Goal: Task Accomplishment & Management: Manage account settings

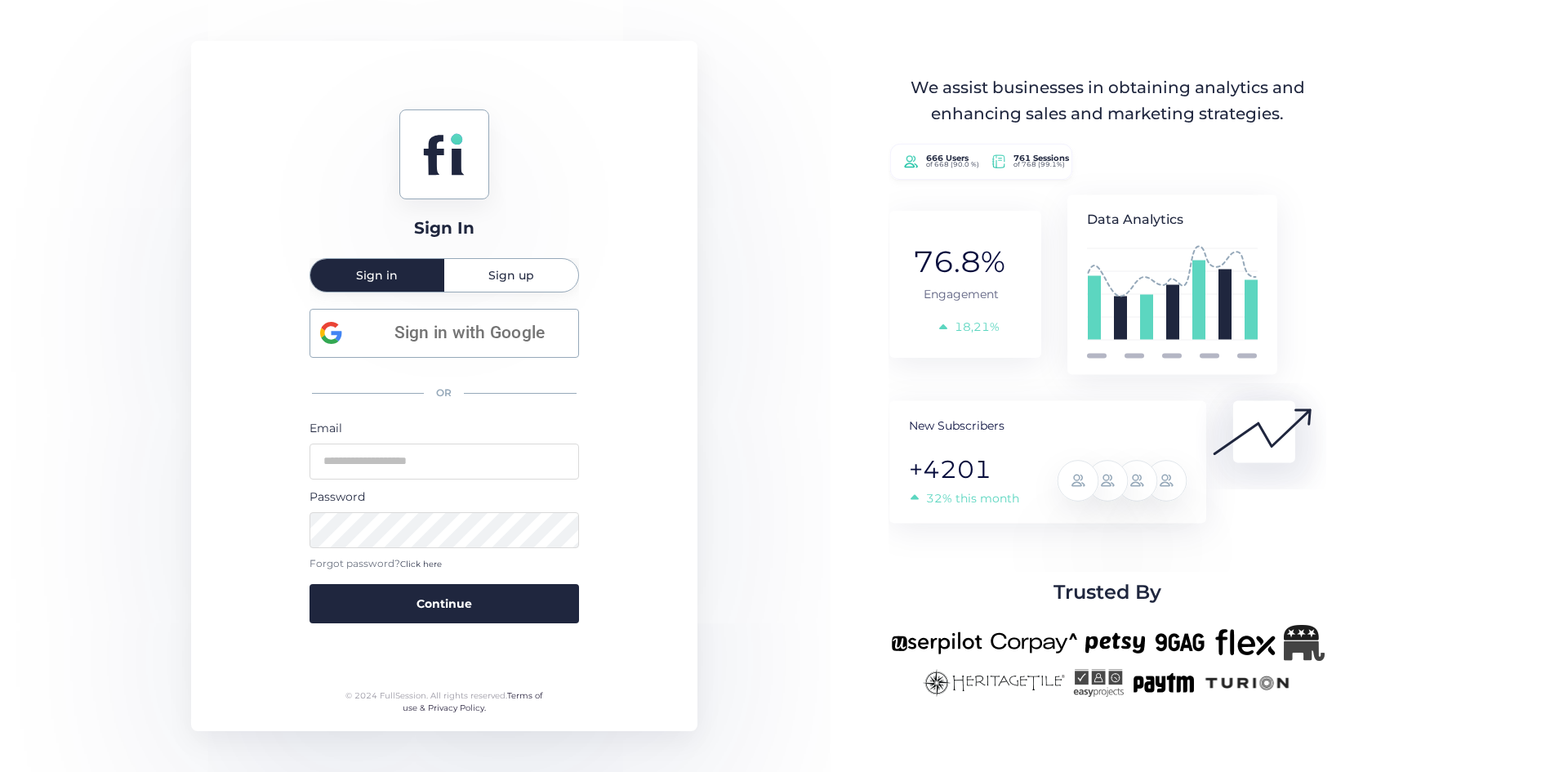
click at [871, 95] on div "We assist businesses in obtaining analytics and enhancing sales and marketing s…" at bounding box center [1107, 385] width 539 height 621
type input "**********"
drag, startPoint x: 494, startPoint y: 597, endPoint x: 496, endPoint y: 578, distance: 19.1
click at [496, 592] on button "Continue" at bounding box center [444, 604] width 269 height 39
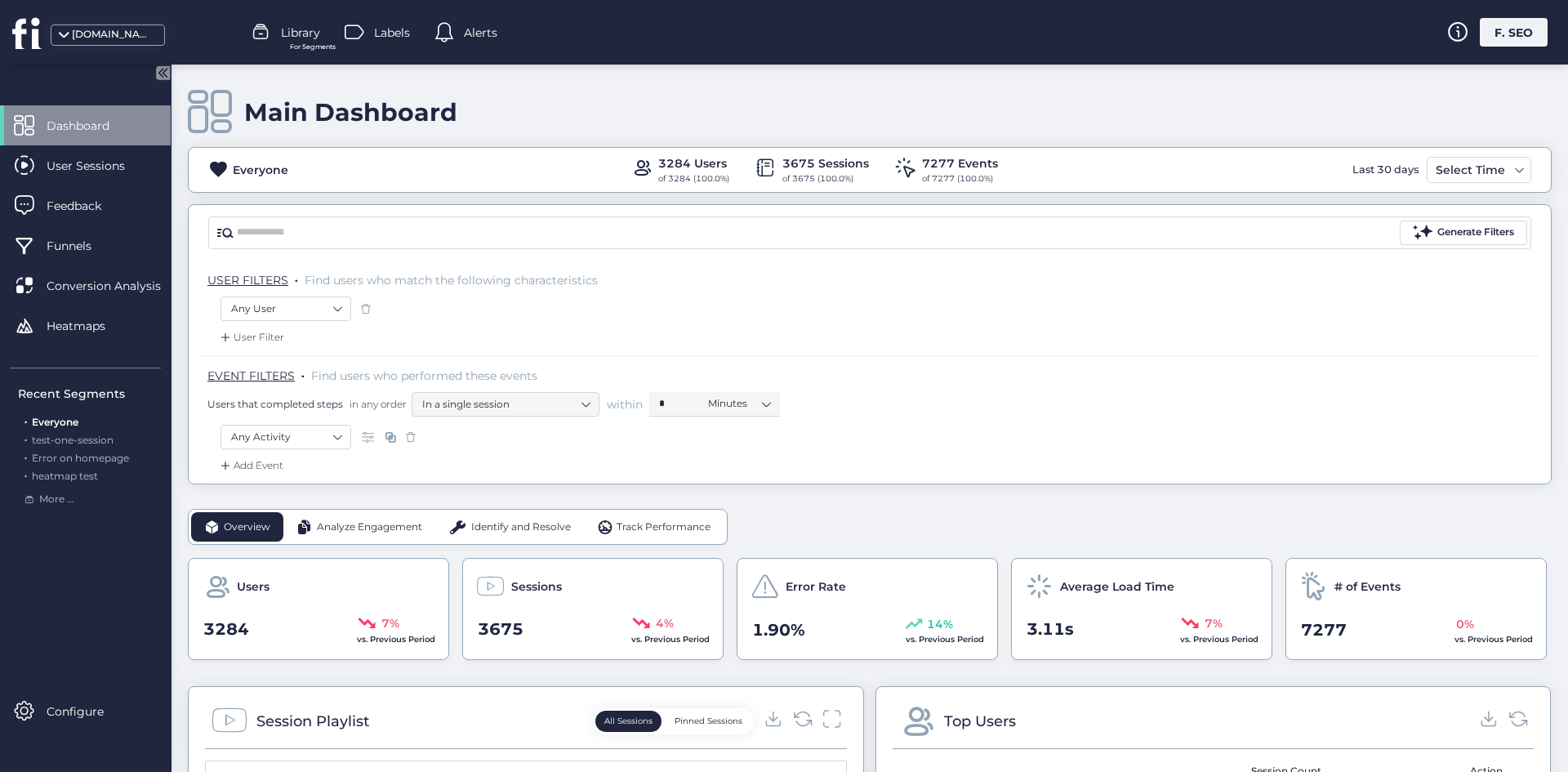
click at [1539, 36] on div "F. SEO" at bounding box center [1514, 32] width 68 height 29
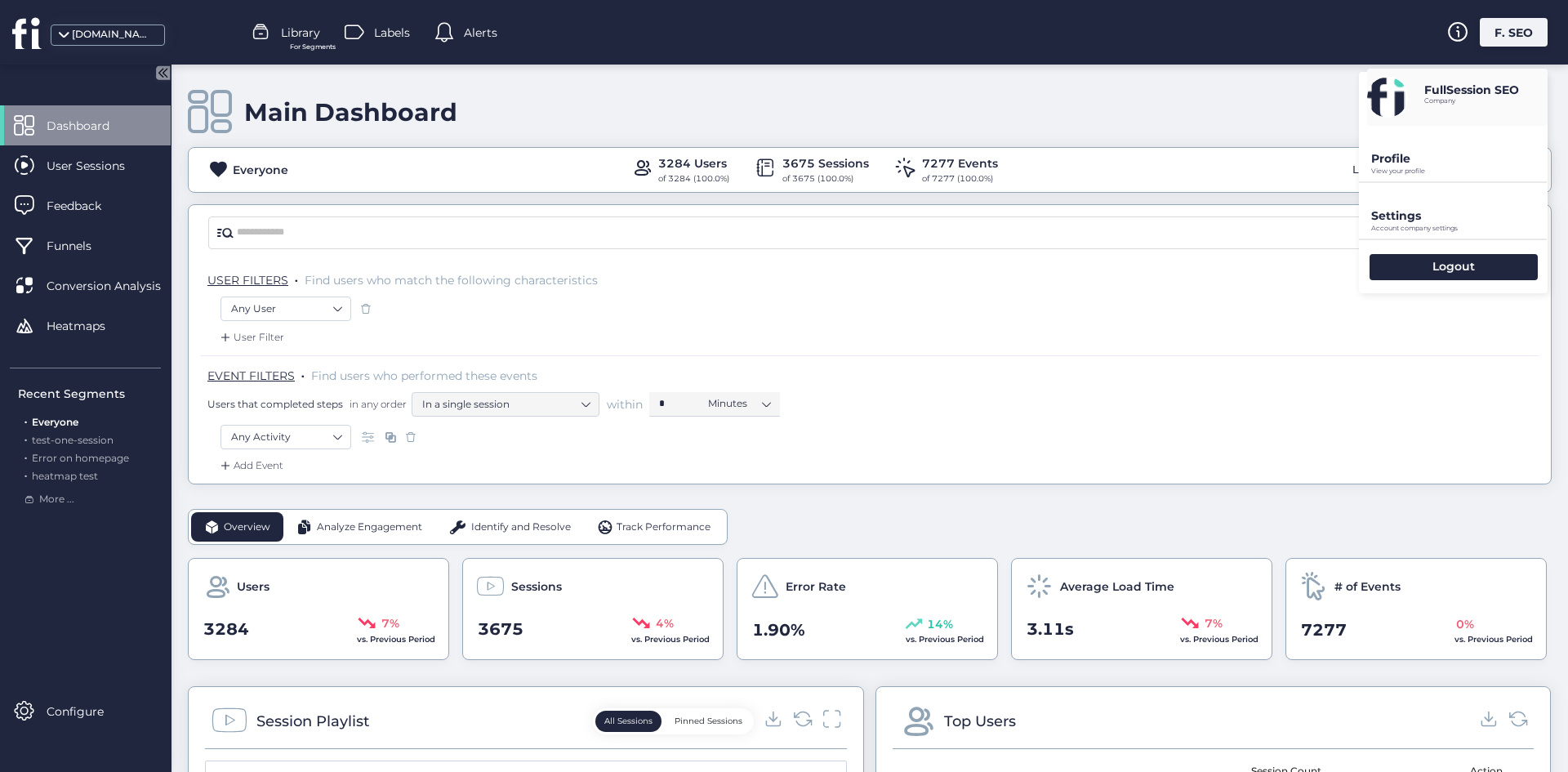
click at [1456, 171] on p "View your profile" at bounding box center [1459, 171] width 177 height 7
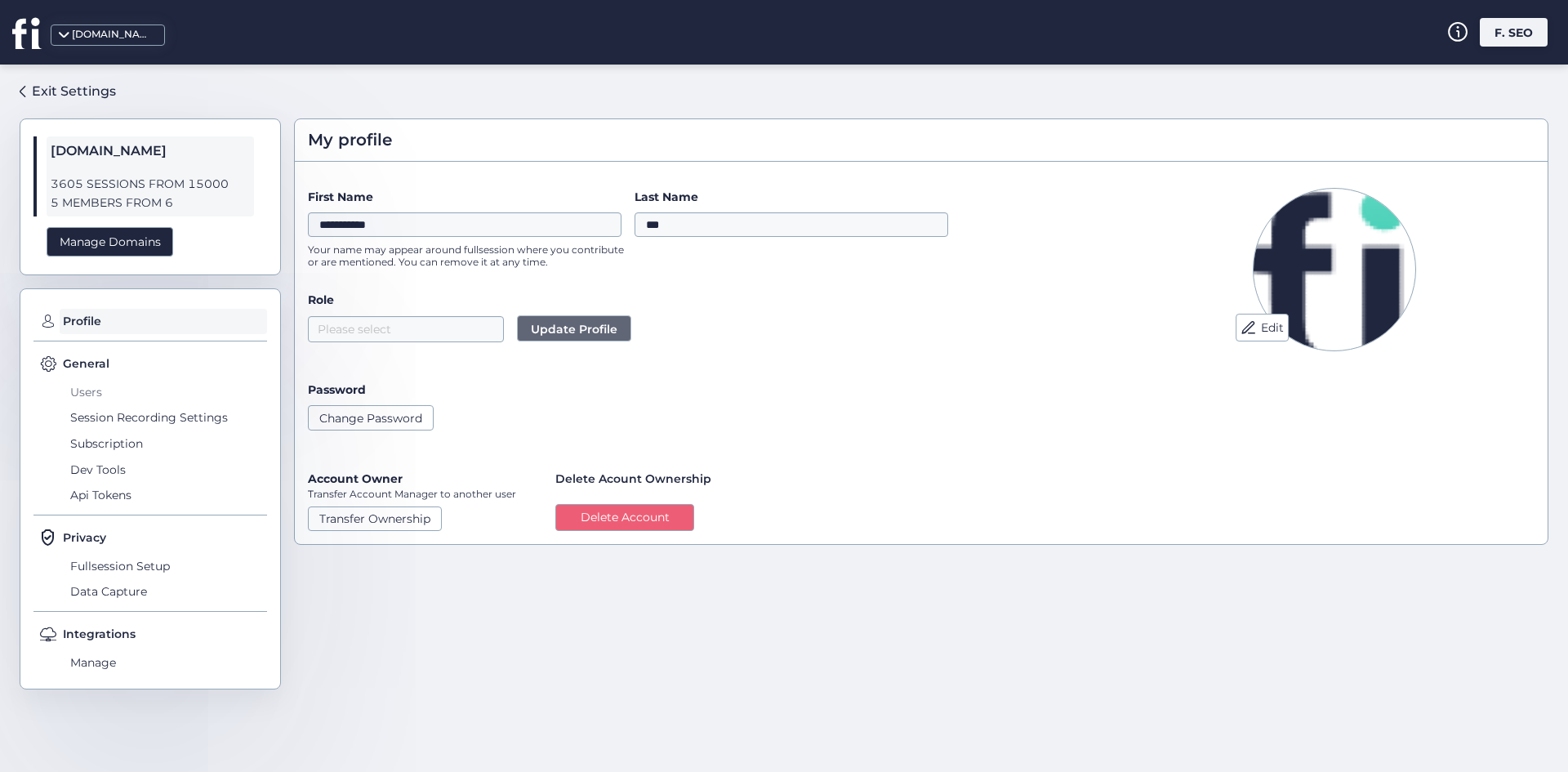
click at [97, 397] on span "Users" at bounding box center [166, 391] width 201 height 26
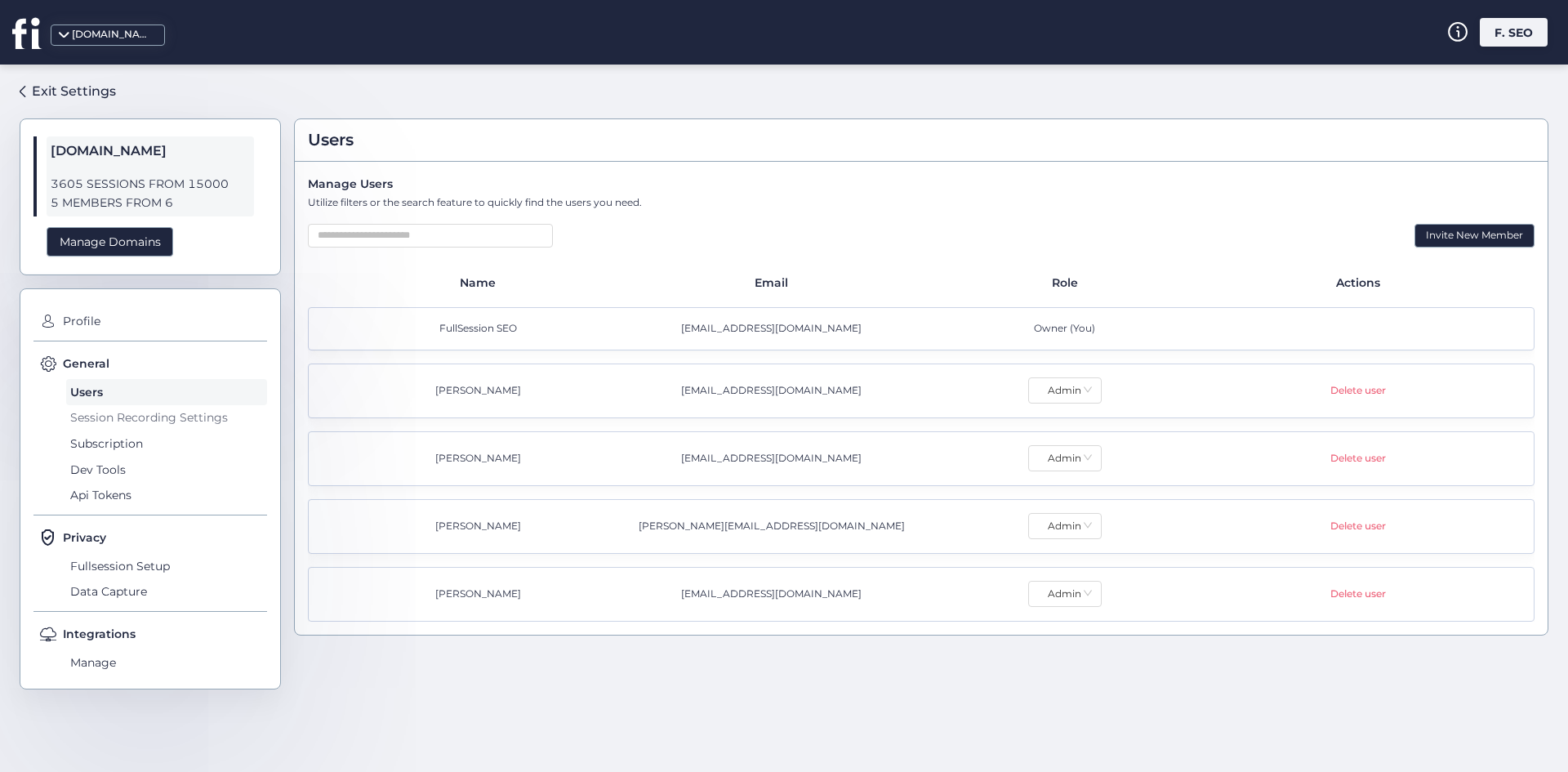
click at [97, 418] on span "Session Recording Settings" at bounding box center [166, 417] width 201 height 26
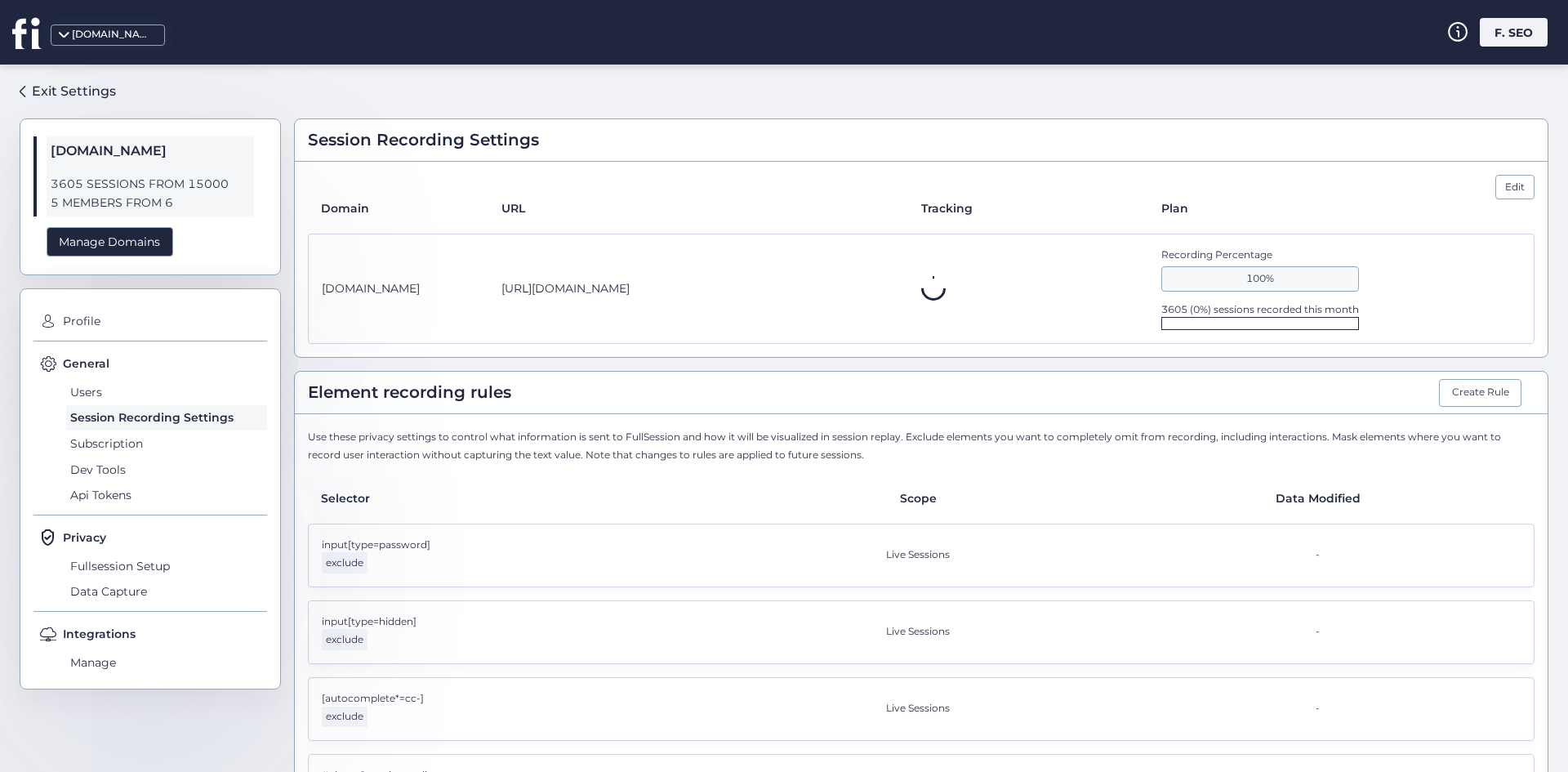
click at [143, 555] on span "Fullsession Setup" at bounding box center [166, 565] width 201 height 26
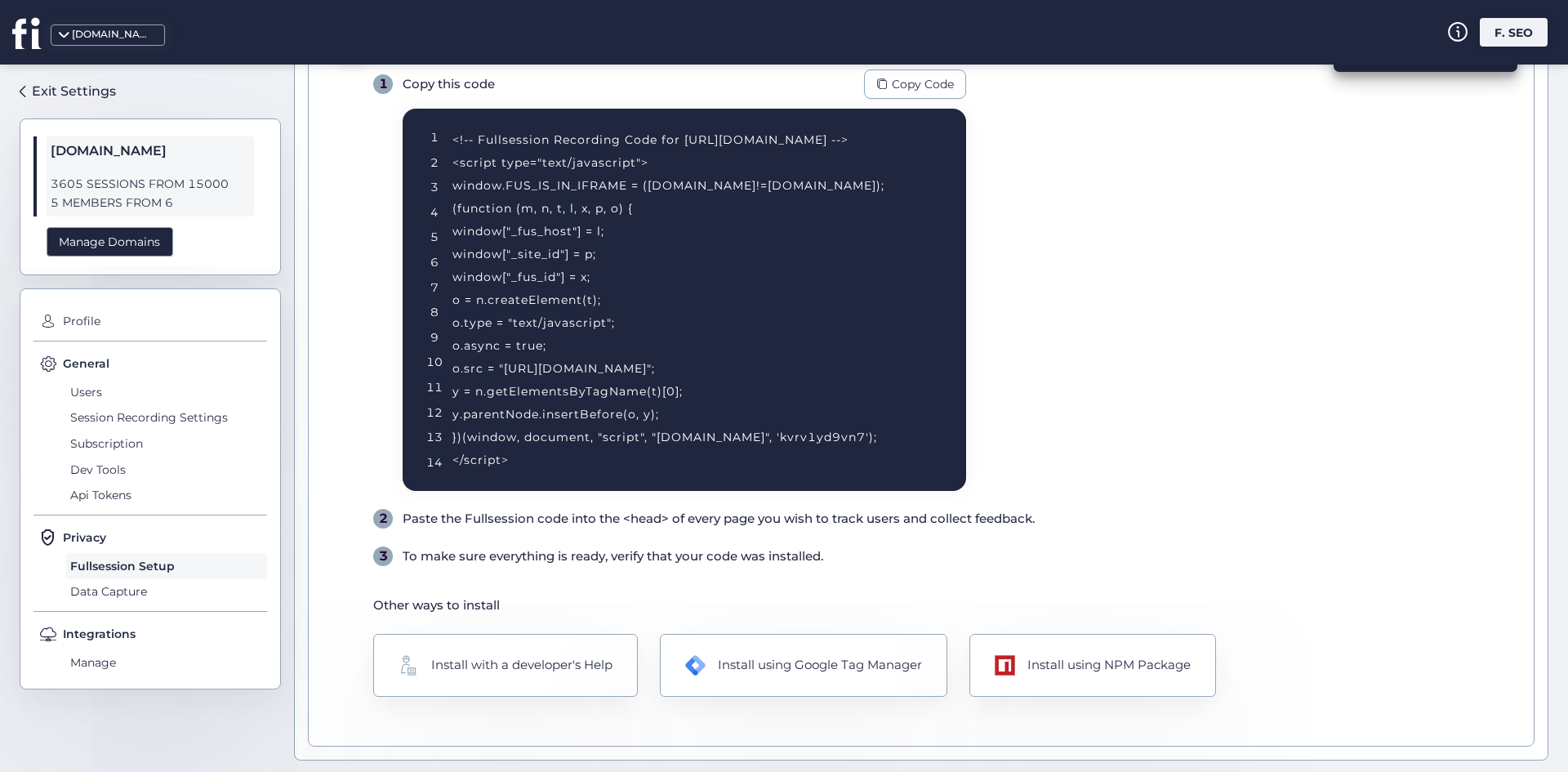
scroll to position [173, 0]
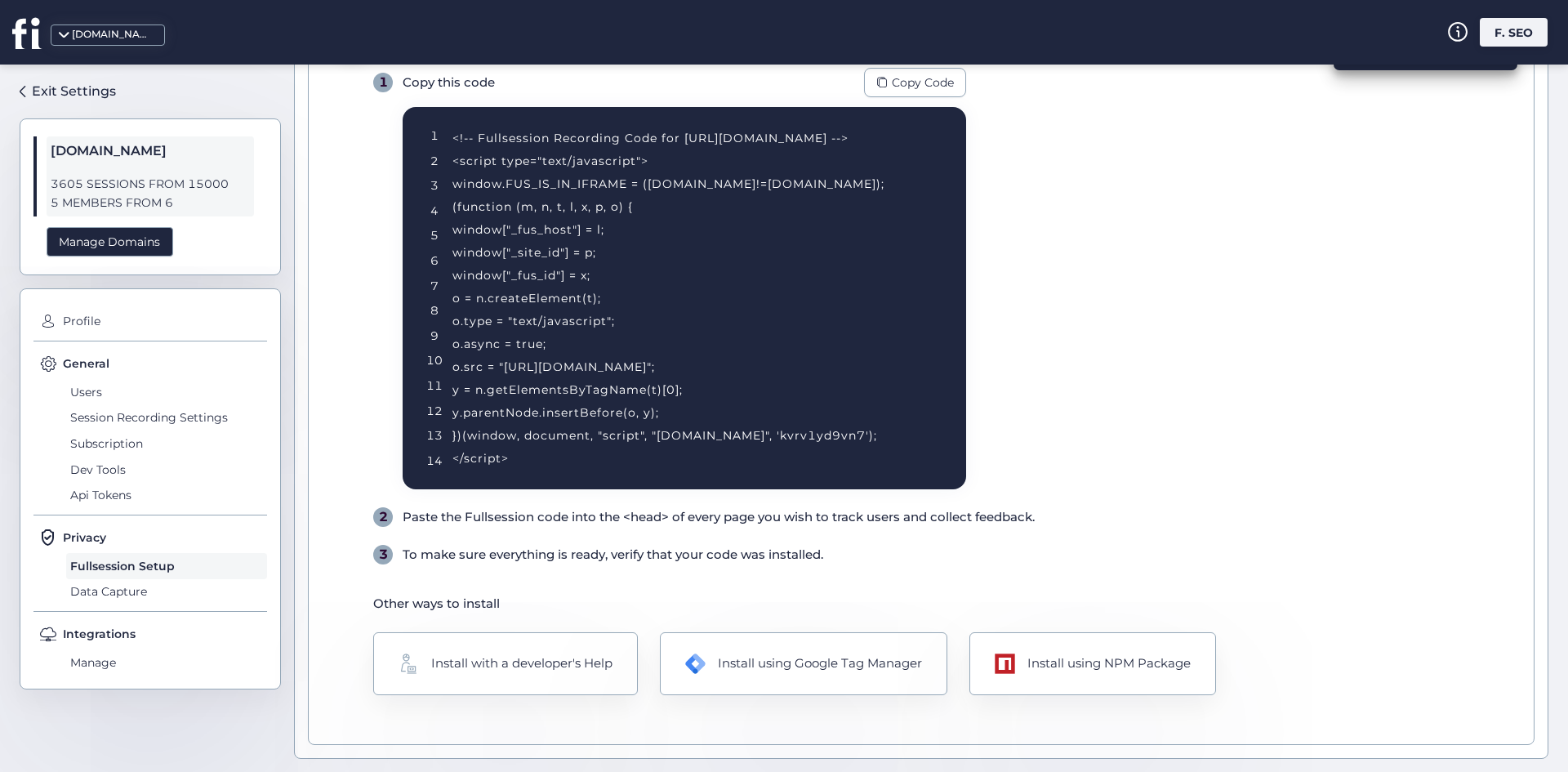
drag, startPoint x: 479, startPoint y: 528, endPoint x: 472, endPoint y: 587, distance: 59.4
click at [477, 528] on div "1 Copy this code Copy Code 1 2 3 4 5 6 7 8 9 10 11 12 13 14 <!-- Fullsession Re…" at bounding box center [944, 316] width 1141 height 497
click at [530, 628] on div "Other ways to install Install with a developer's Help Install using Google Tag …" at bounding box center [944, 645] width 1141 height 102
drag, startPoint x: 530, startPoint y: 628, endPoint x: 1063, endPoint y: 685, distance: 536.0
click at [1063, 685] on div "Install using NPM Package" at bounding box center [1093, 663] width 251 height 64
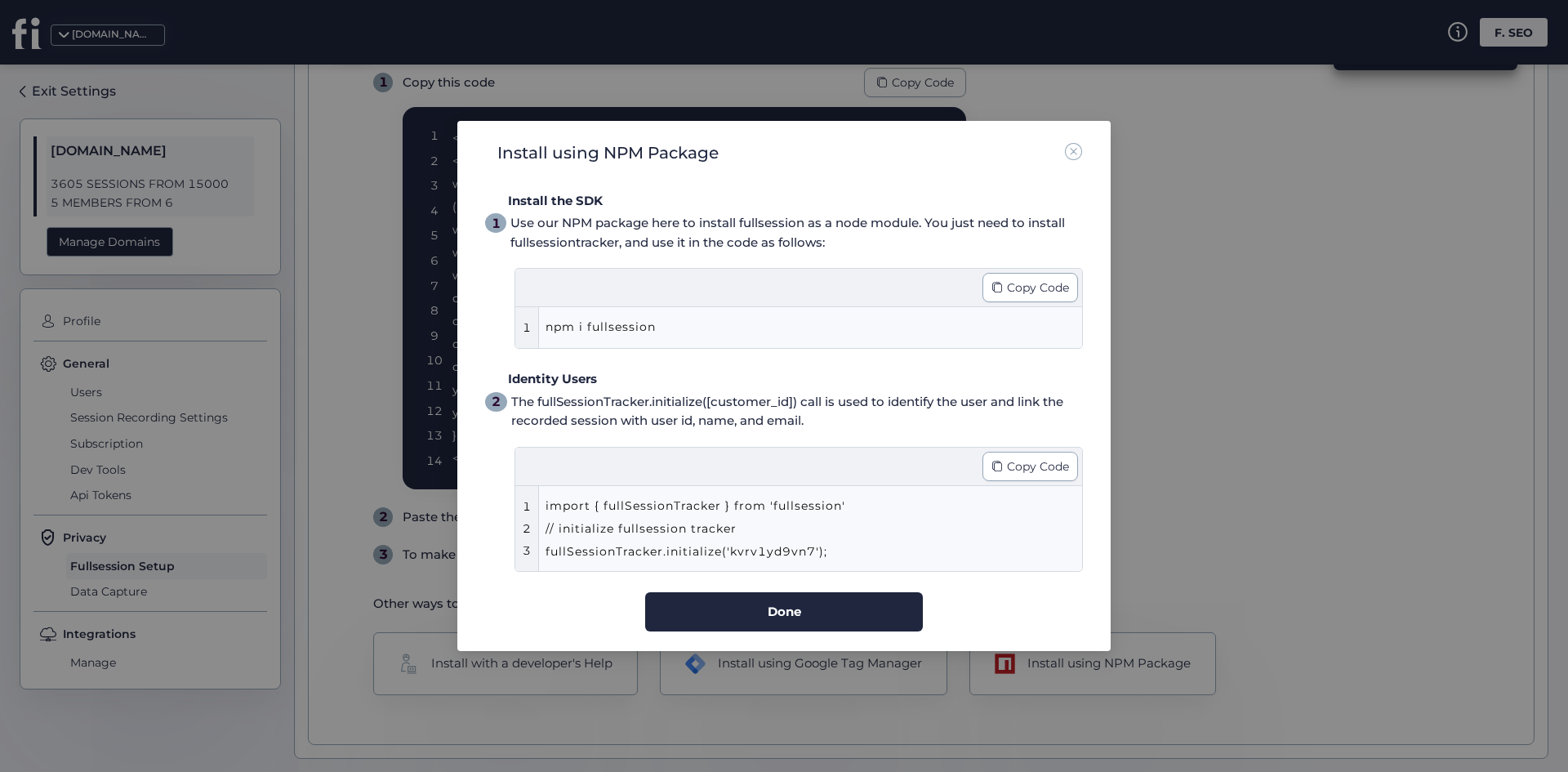
click at [772, 503] on div "import { fullSessionTracker } from 'fullsession' // initialize fullsession trac…" at bounding box center [782, 528] width 473 height 69
drag, startPoint x: 772, startPoint y: 503, endPoint x: 971, endPoint y: 481, distance: 200.2
click at [774, 503] on div "import { fullSessionTracker } from 'fullsession' // initialize fullsession trac…" at bounding box center [782, 528] width 473 height 69
click at [989, 475] on div "Copy Code" at bounding box center [1030, 466] width 95 height 29
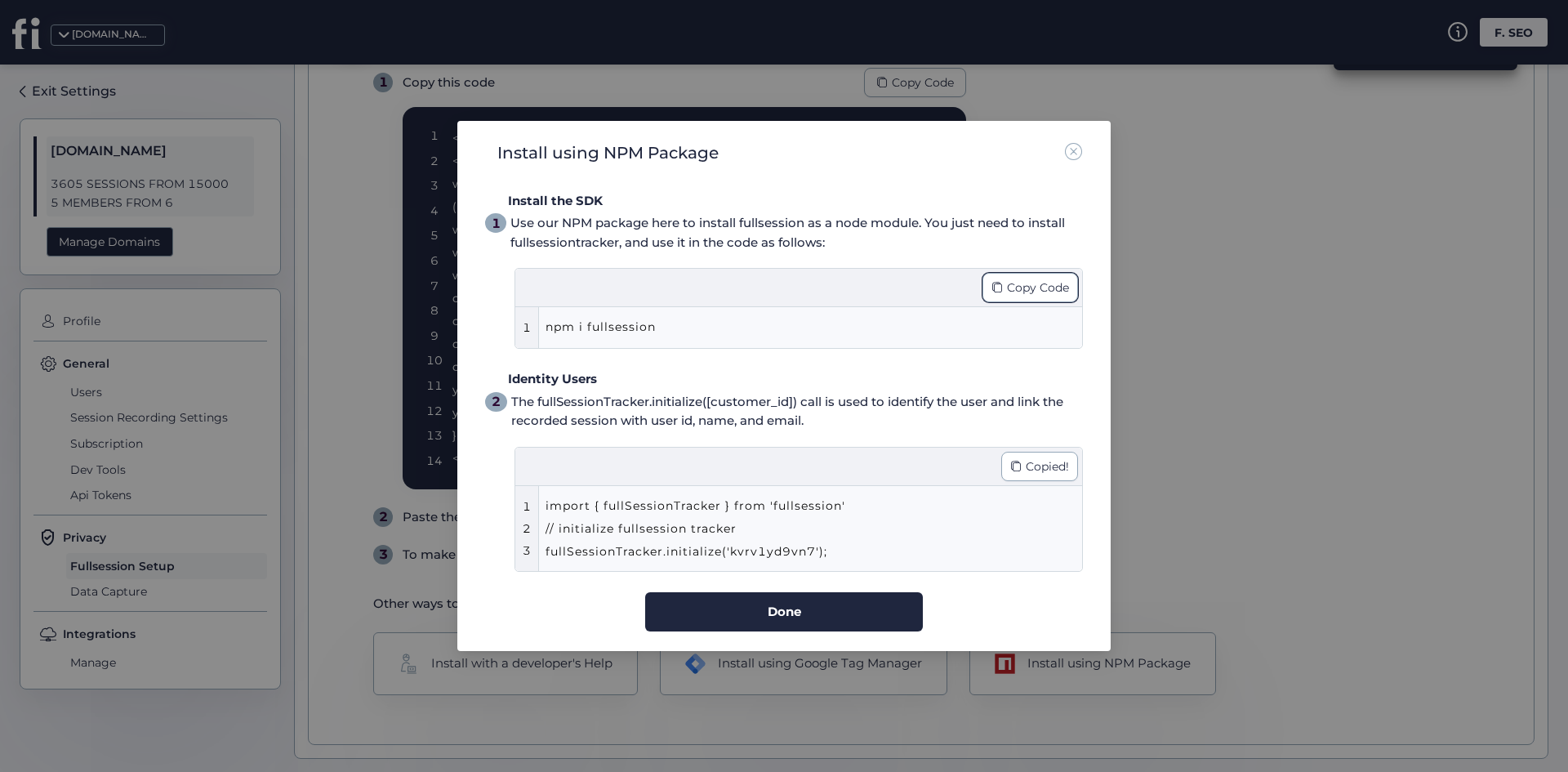
click at [1044, 283] on span "Copy Code" at bounding box center [1038, 287] width 62 height 18
drag, startPoint x: 993, startPoint y: 478, endPoint x: 964, endPoint y: 406, distance: 77.6
click at [995, 480] on div "Copy Code" at bounding box center [1030, 466] width 95 height 29
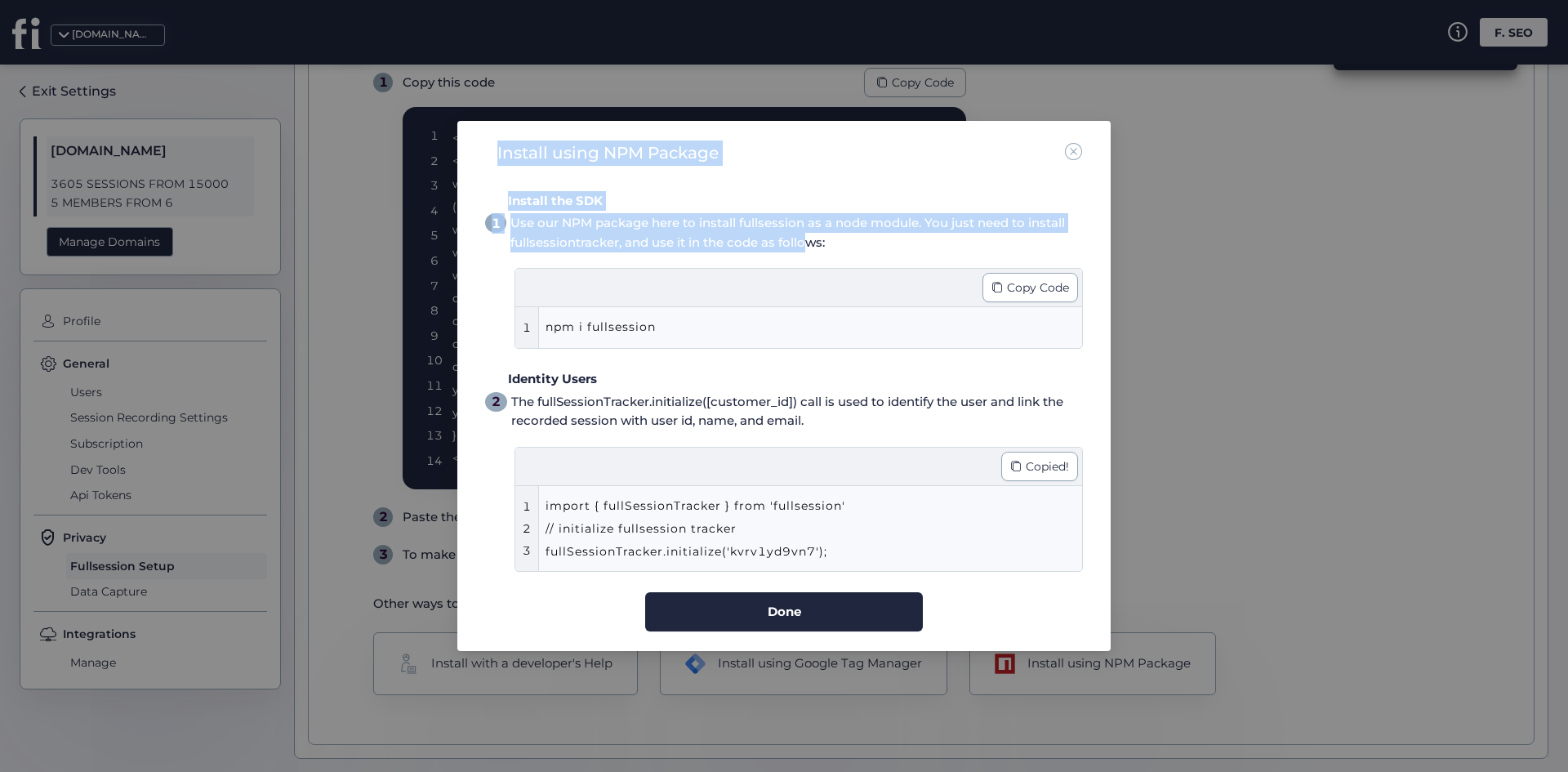
drag, startPoint x: 806, startPoint y: 257, endPoint x: 419, endPoint y: 150, distance: 401.5
click at [416, 150] on nz-modal-container "Install using NPM Package Install the SDK 1 Use our NPM package here to install…" at bounding box center [784, 386] width 1568 height 772
click at [611, 201] on div "Install the SDK" at bounding box center [795, 201] width 575 height 20
drag, startPoint x: 775, startPoint y: 221, endPoint x: 385, endPoint y: 110, distance: 405.5
click at [385, 101] on nz-modal-container "Install using NPM Package Install the SDK 1 Use our NPM package here to install…" at bounding box center [784, 386] width 1568 height 772
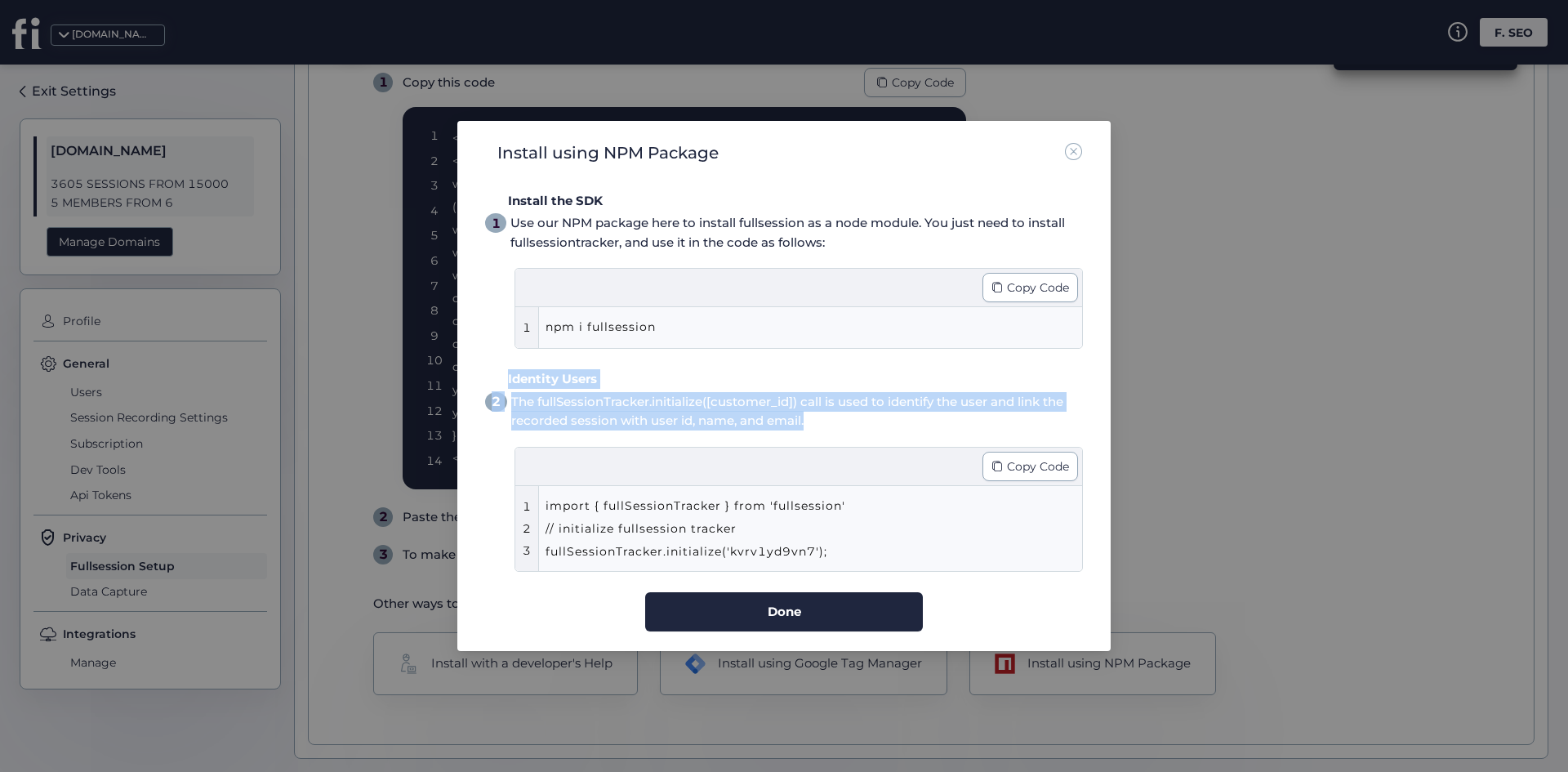
drag, startPoint x: 882, startPoint y: 419, endPoint x: 477, endPoint y: 8, distance: 577.0
click at [489, 369] on div "Identity Users 2 The fullSessionTracker.initialize([customer_id]) call is used …" at bounding box center [784, 470] width 598 height 202
copy div "Identity Users 2 The fullSessionTracker.initialize([customer_id]) call is used …"
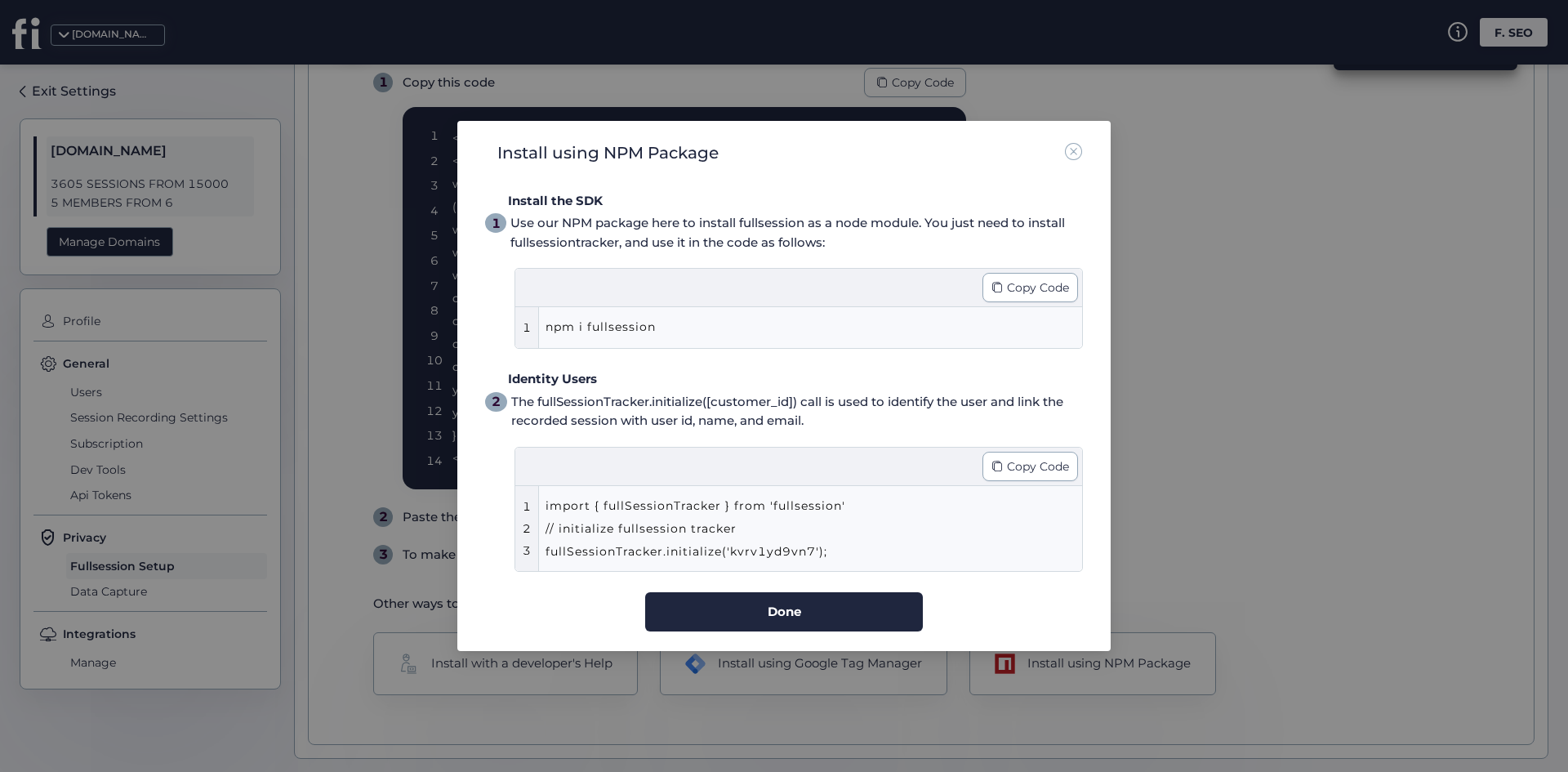
click at [1015, 489] on div "import { fullSessionTracker } from 'fullsession' // initialize fullsession trac…" at bounding box center [814, 528] width 537 height 85
click at [1006, 466] on div "Copy Code" at bounding box center [1030, 466] width 95 height 29
click at [873, 93] on nz-modal-container "Install using NPM Package Install the SDK 1 Use our NPM package here to install…" at bounding box center [784, 386] width 1568 height 772
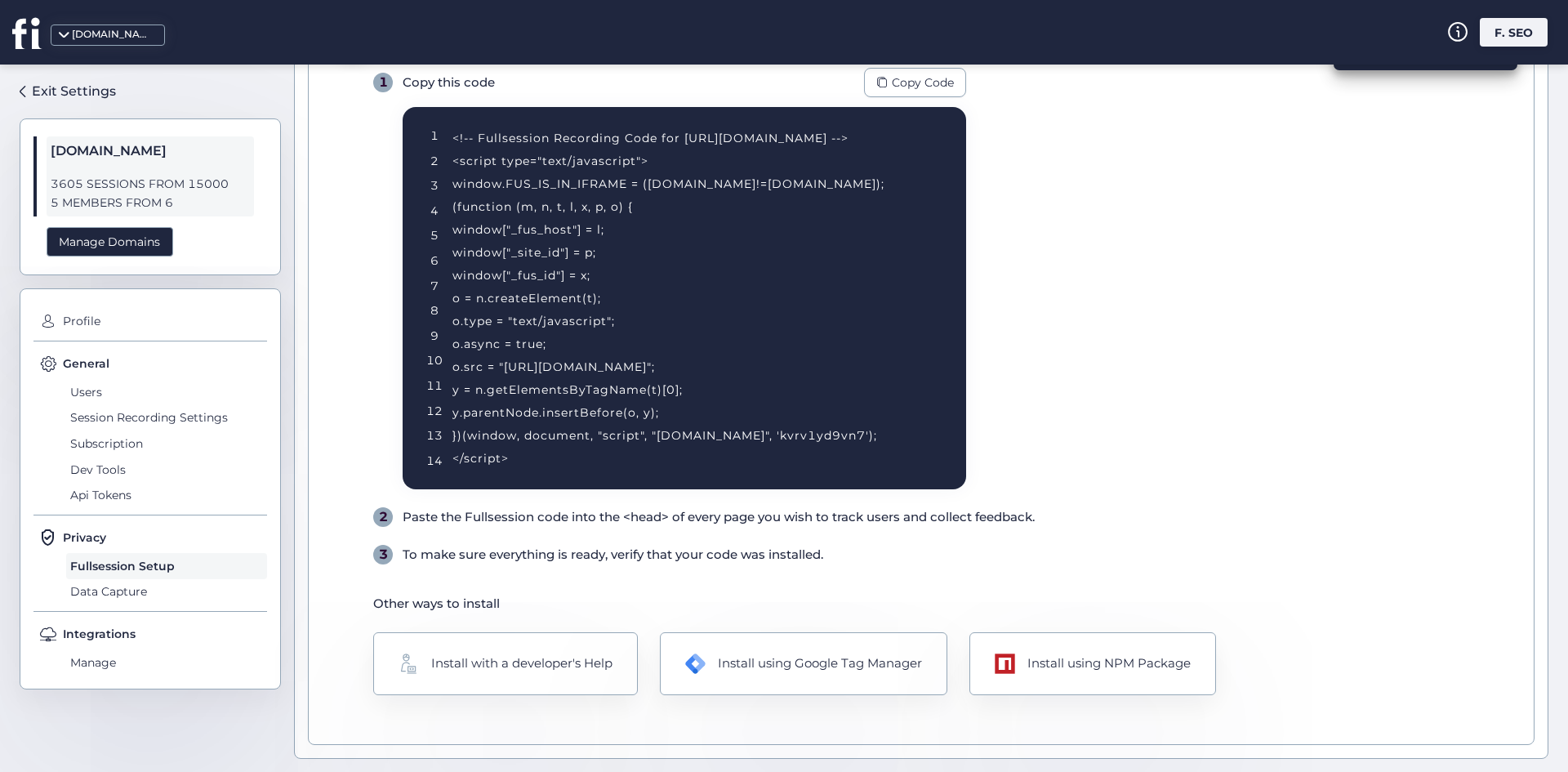
scroll to position [0, 0]
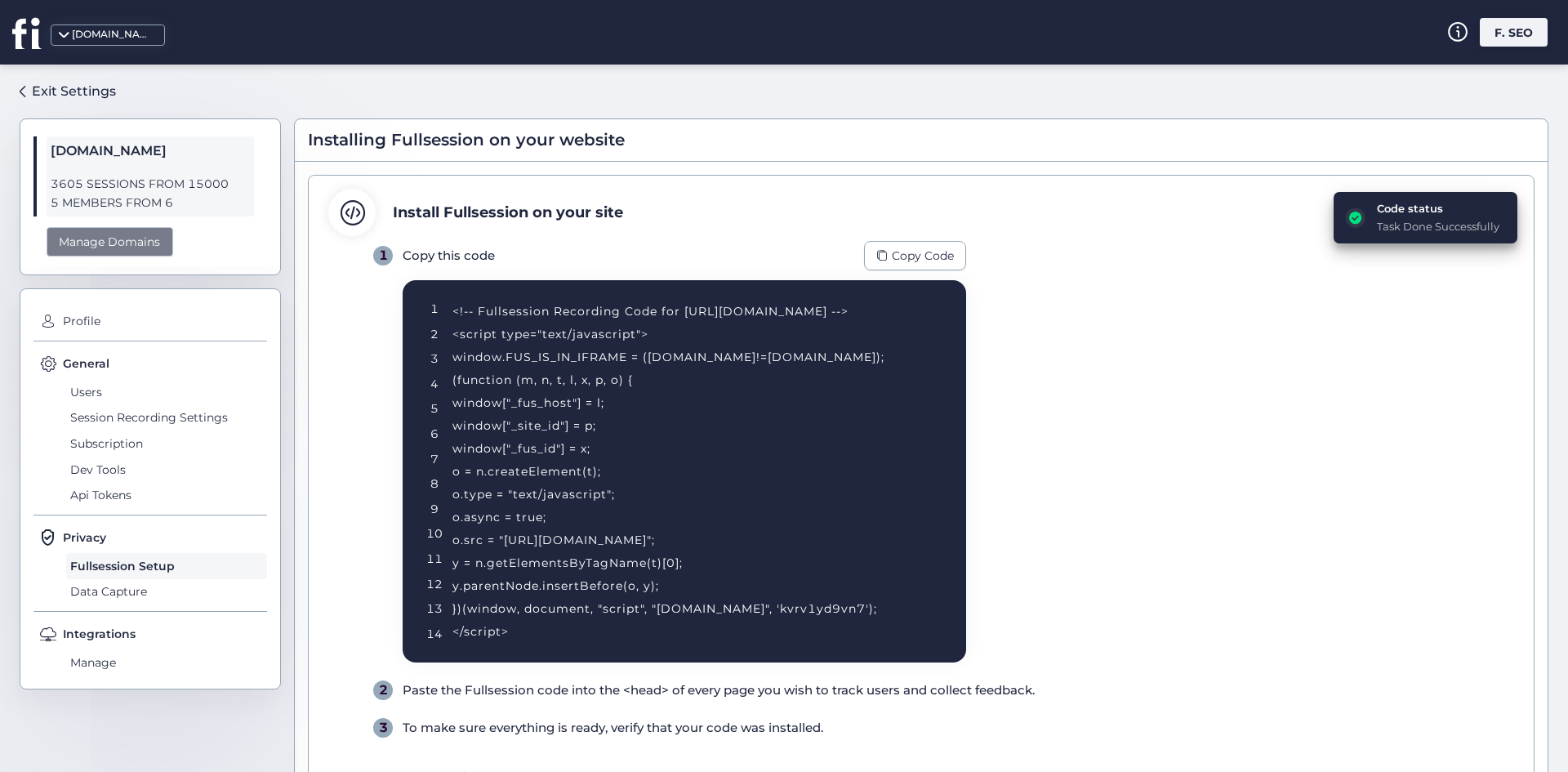
click at [131, 234] on div "Manage Domains" at bounding box center [110, 242] width 127 height 30
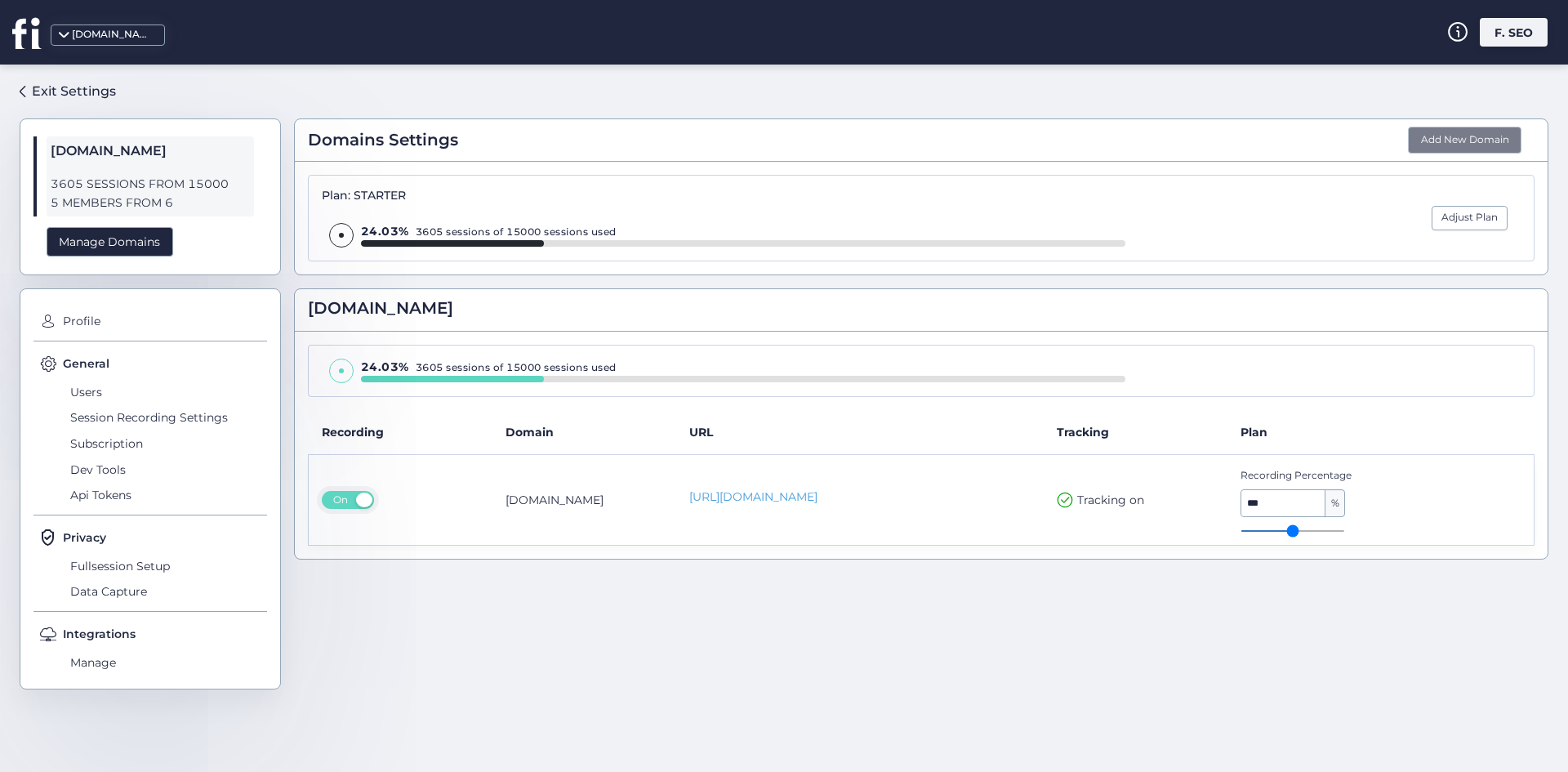
click at [1468, 131] on button "Add New Domain" at bounding box center [1464, 140] width 113 height 28
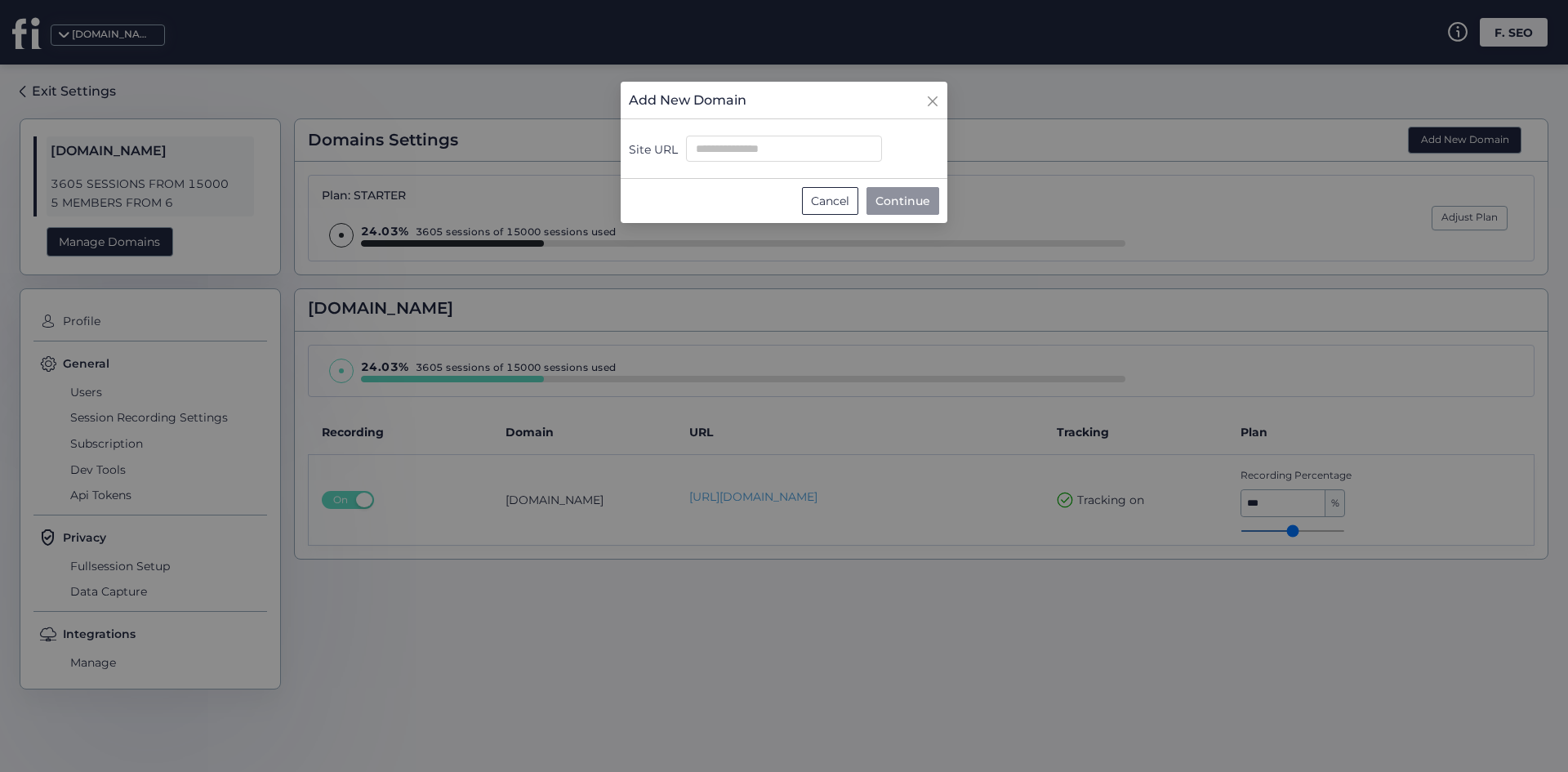
click at [722, 163] on form "Site URL" at bounding box center [784, 149] width 326 height 61
drag, startPoint x: 727, startPoint y: 151, endPoint x: 761, endPoint y: 167, distance: 37.6
click at [727, 151] on input "Site URL" at bounding box center [784, 148] width 196 height 26
paste input "**********"
type input "**********"
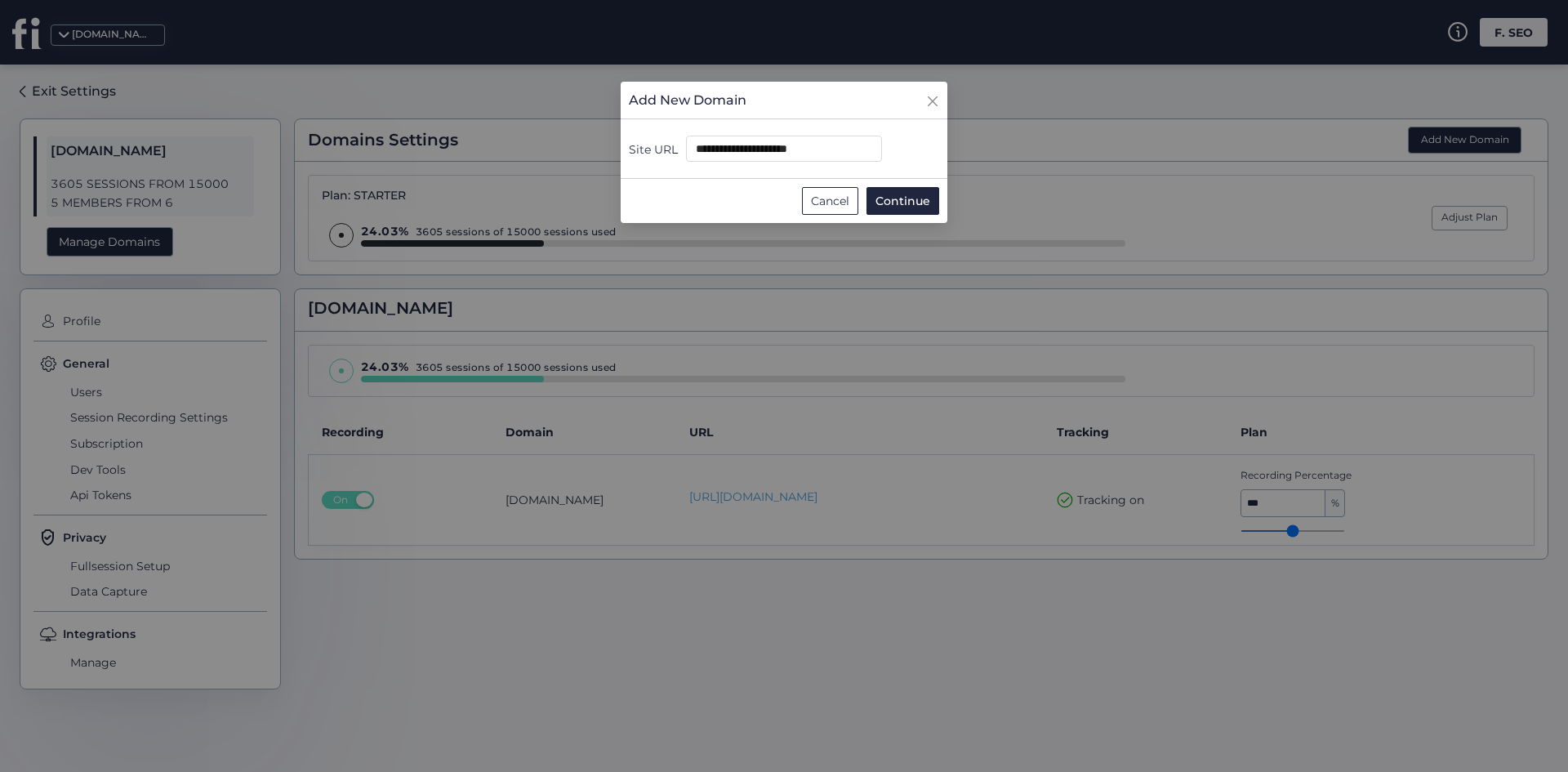
click at [876, 107] on div "Add New Domain" at bounding box center [784, 100] width 326 height 21
click at [920, 176] on form "**********" at bounding box center [784, 149] width 326 height 61
click at [910, 200] on span "Continue" at bounding box center [902, 201] width 54 height 18
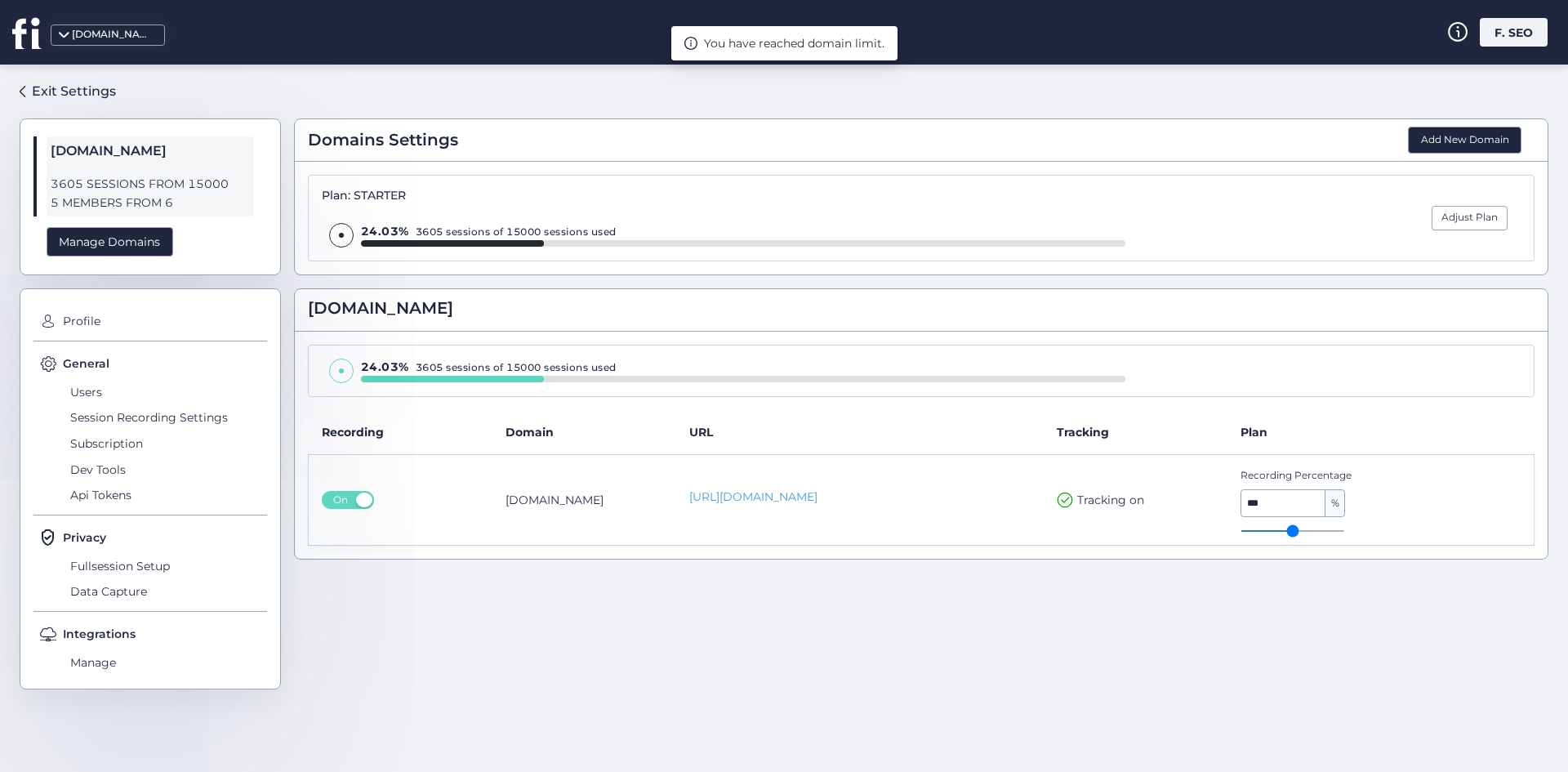
click at [1513, 33] on div "F. SEO" at bounding box center [1514, 32] width 68 height 29
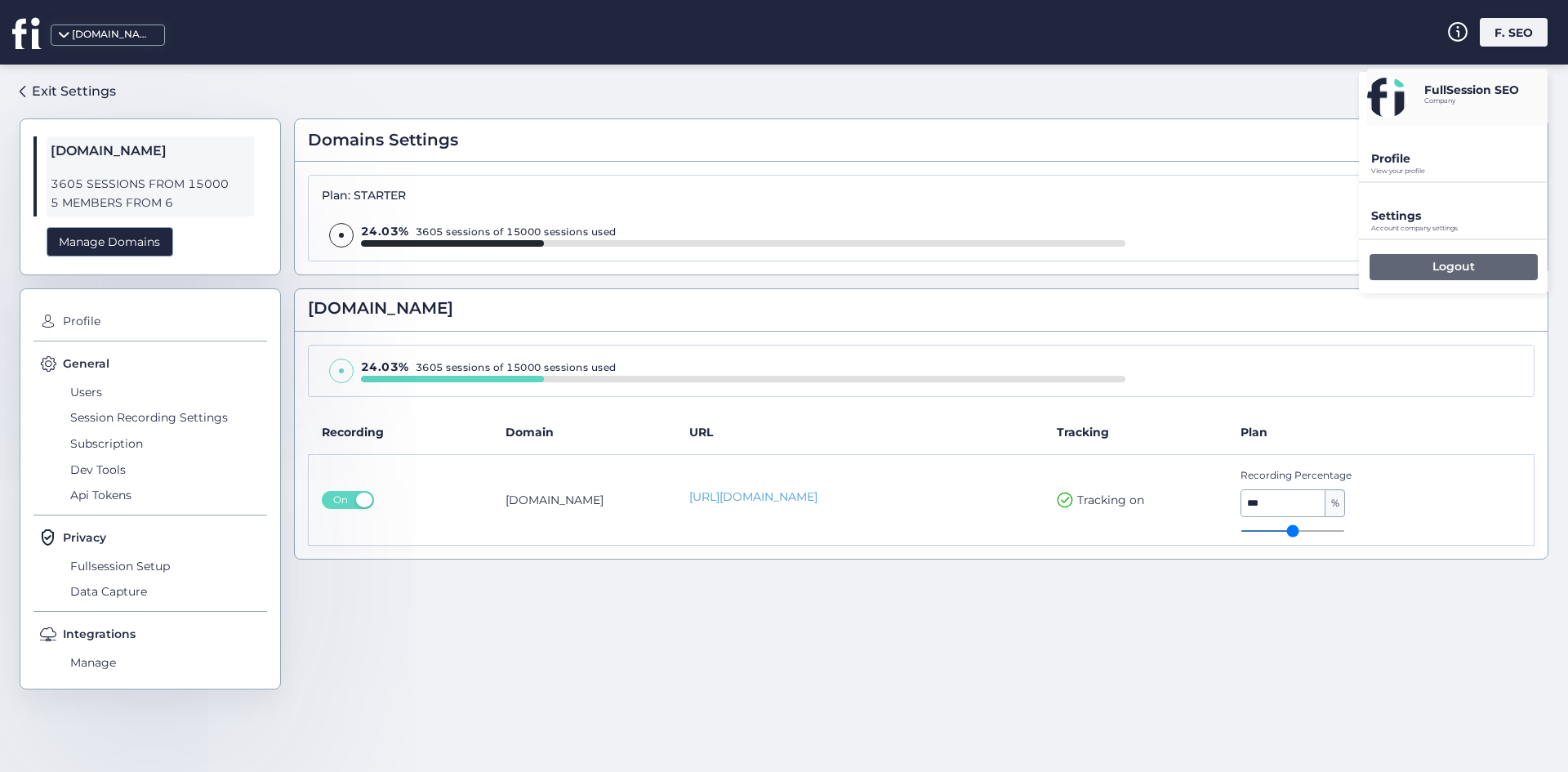
click at [1451, 254] on div "Logout" at bounding box center [1453, 267] width 168 height 26
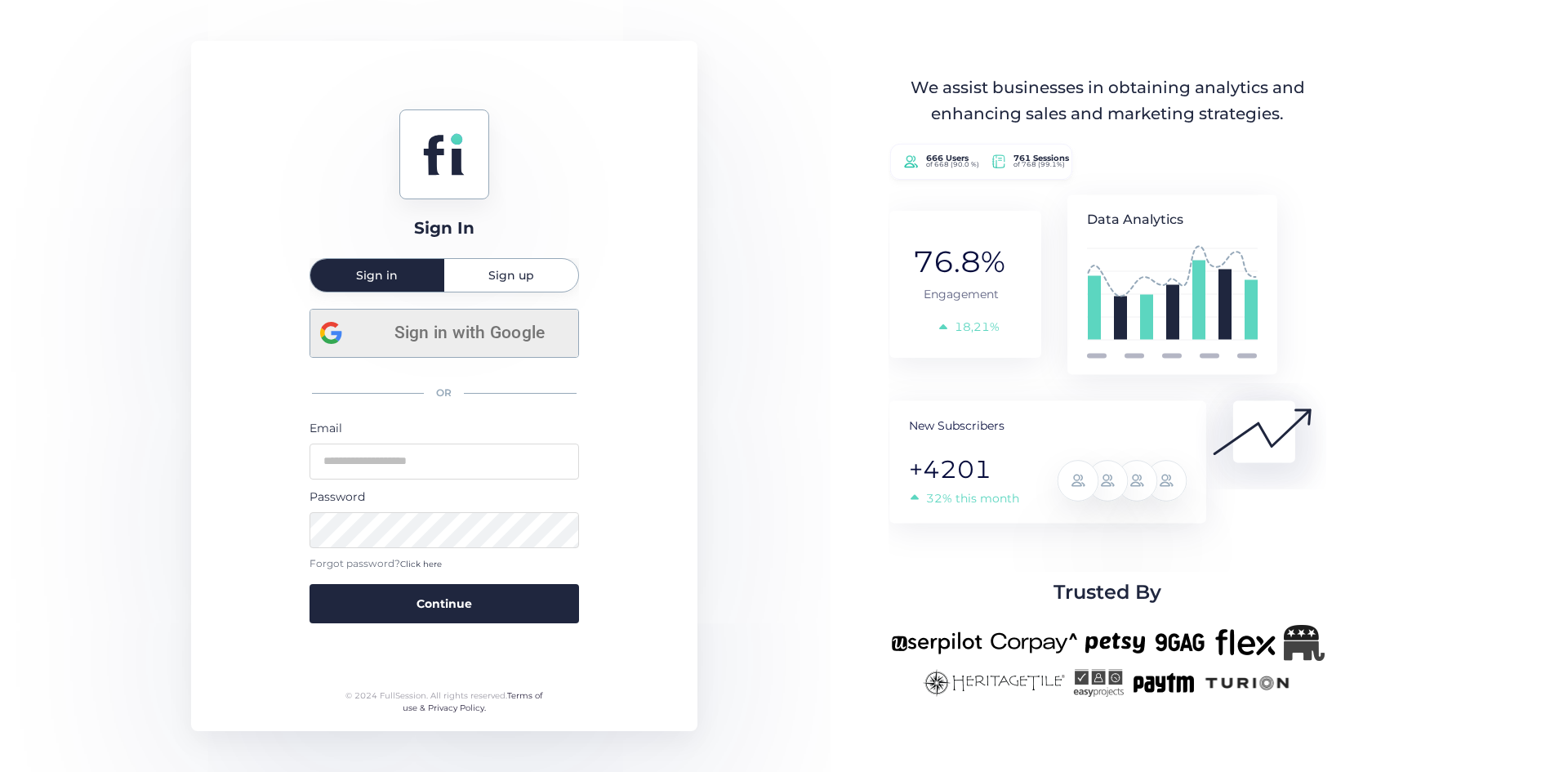
click at [425, 334] on span "Sign in with Google" at bounding box center [470, 333] width 197 height 27
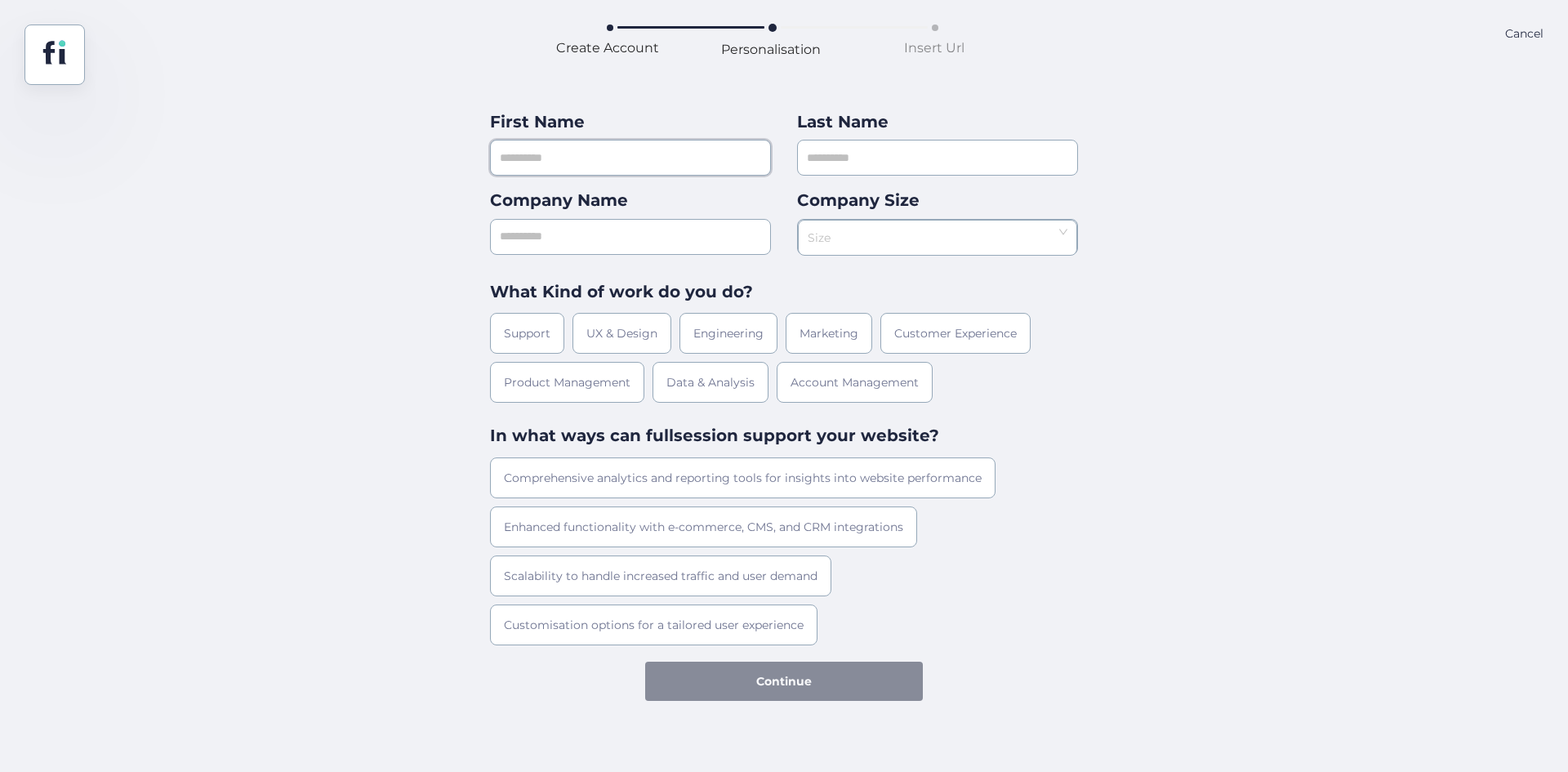
click at [647, 169] on input "text" at bounding box center [630, 158] width 281 height 36
type input "********"
type input "******"
type input "**********"
click at [935, 230] on input at bounding box center [932, 232] width 249 height 24
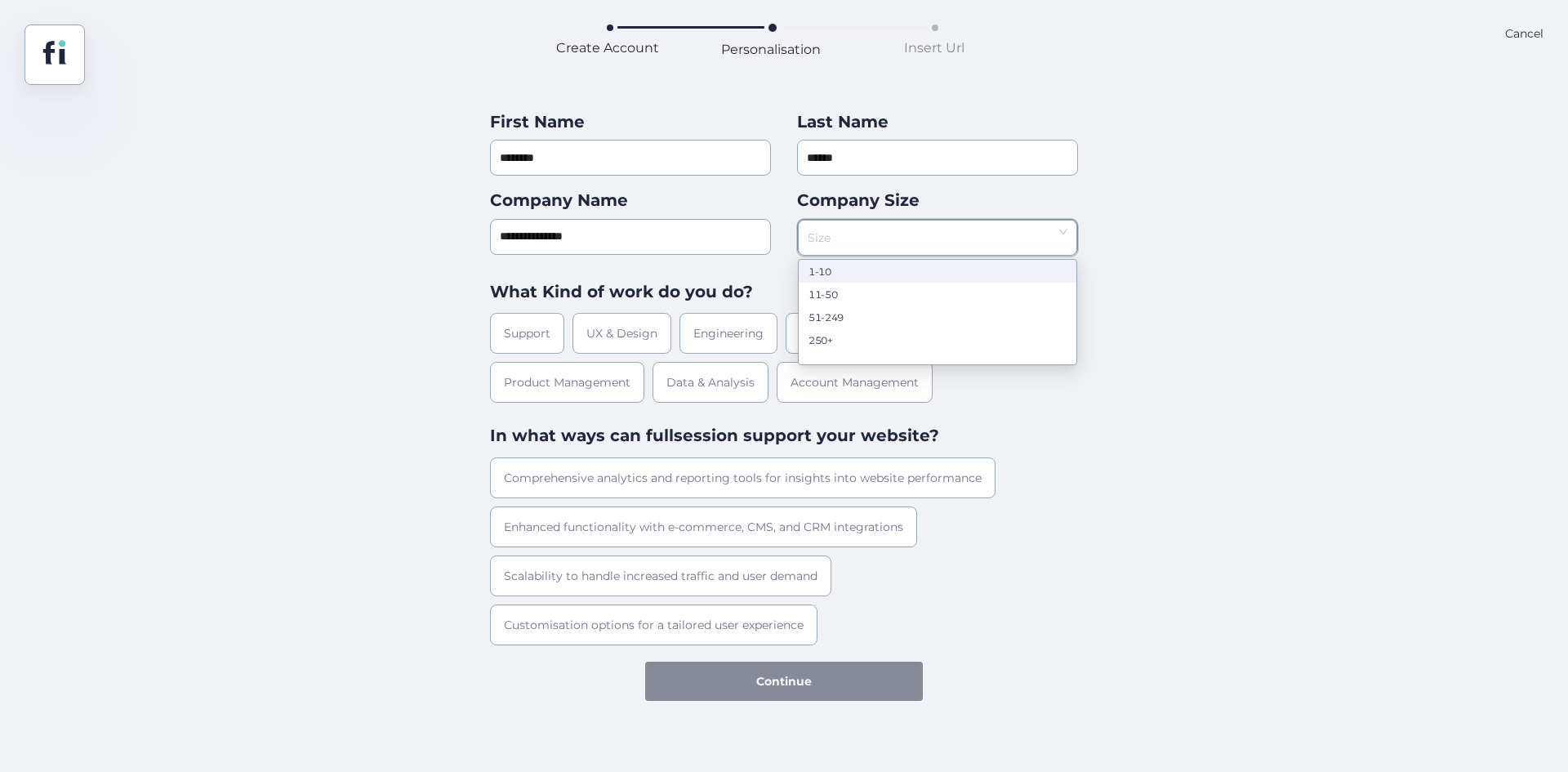
click at [911, 265] on nz-option-item "1-10" at bounding box center [938, 271] width 278 height 23
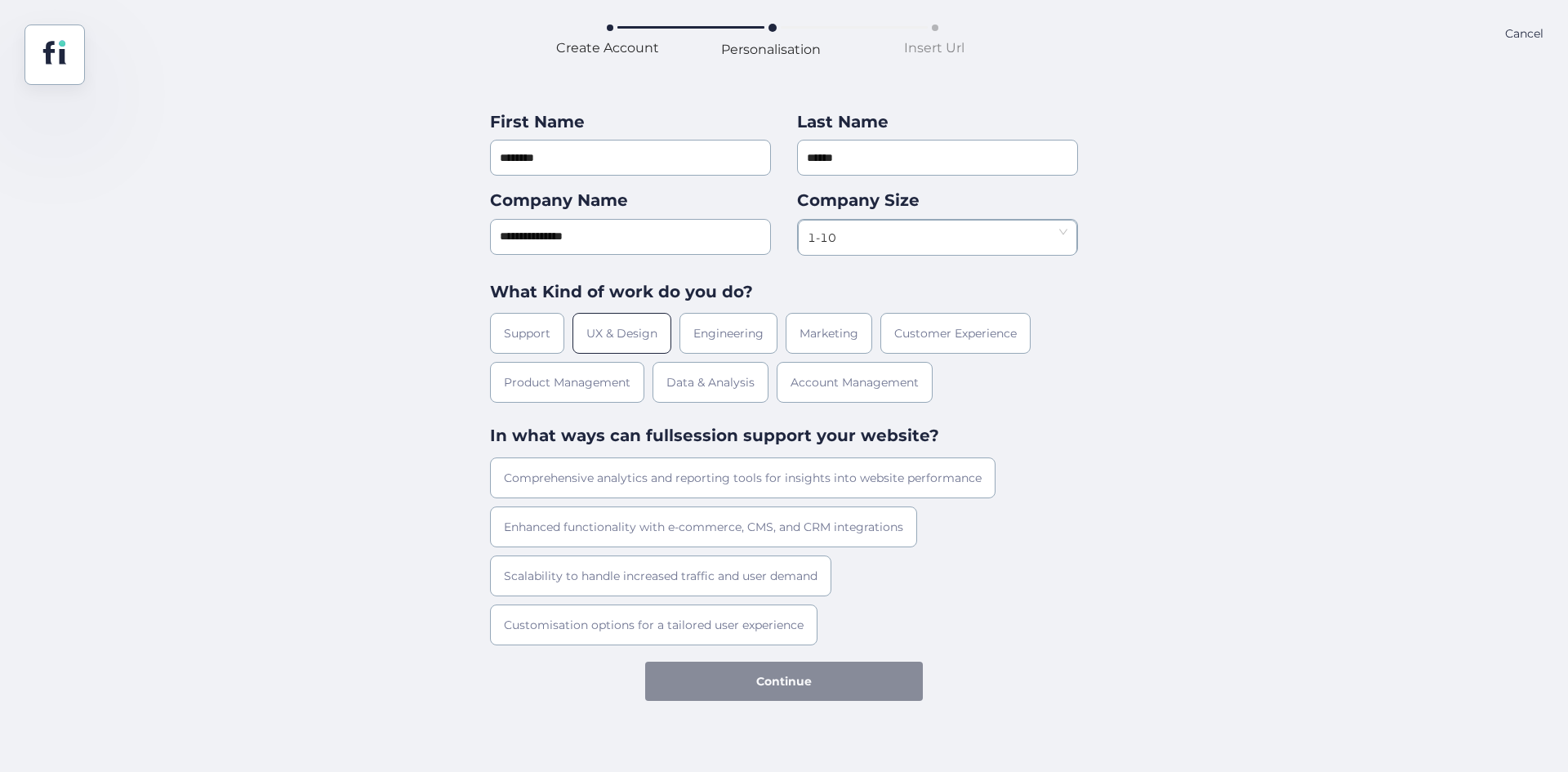
click at [572, 325] on div "UX & Design" at bounding box center [621, 333] width 99 height 41
click at [585, 472] on div "Comprehensive analytics and reporting tools for insights into website performan…" at bounding box center [743, 478] width 505 height 41
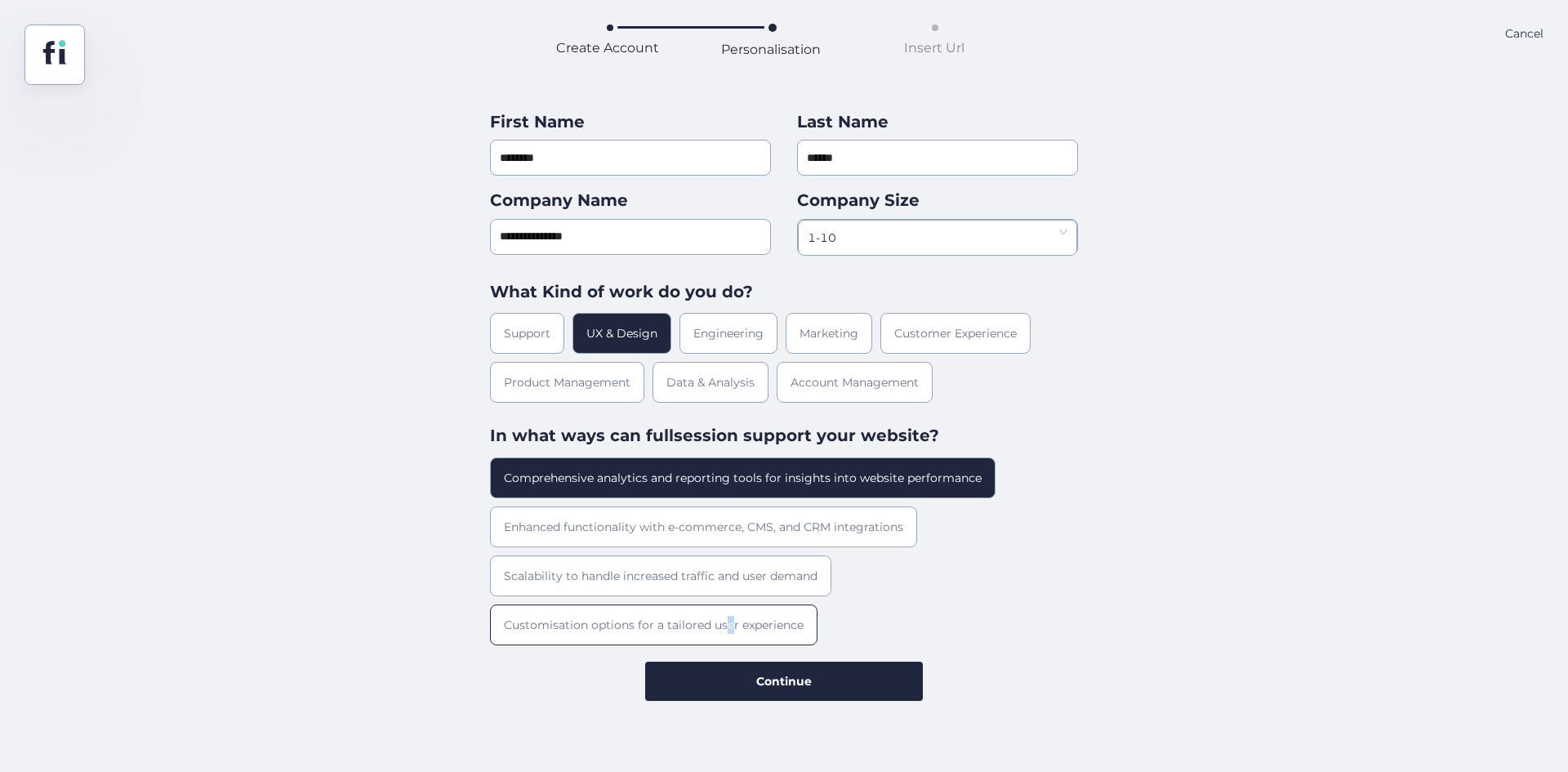
click at [723, 639] on div "Customisation options for a tailored user experience" at bounding box center [653, 625] width 327 height 41
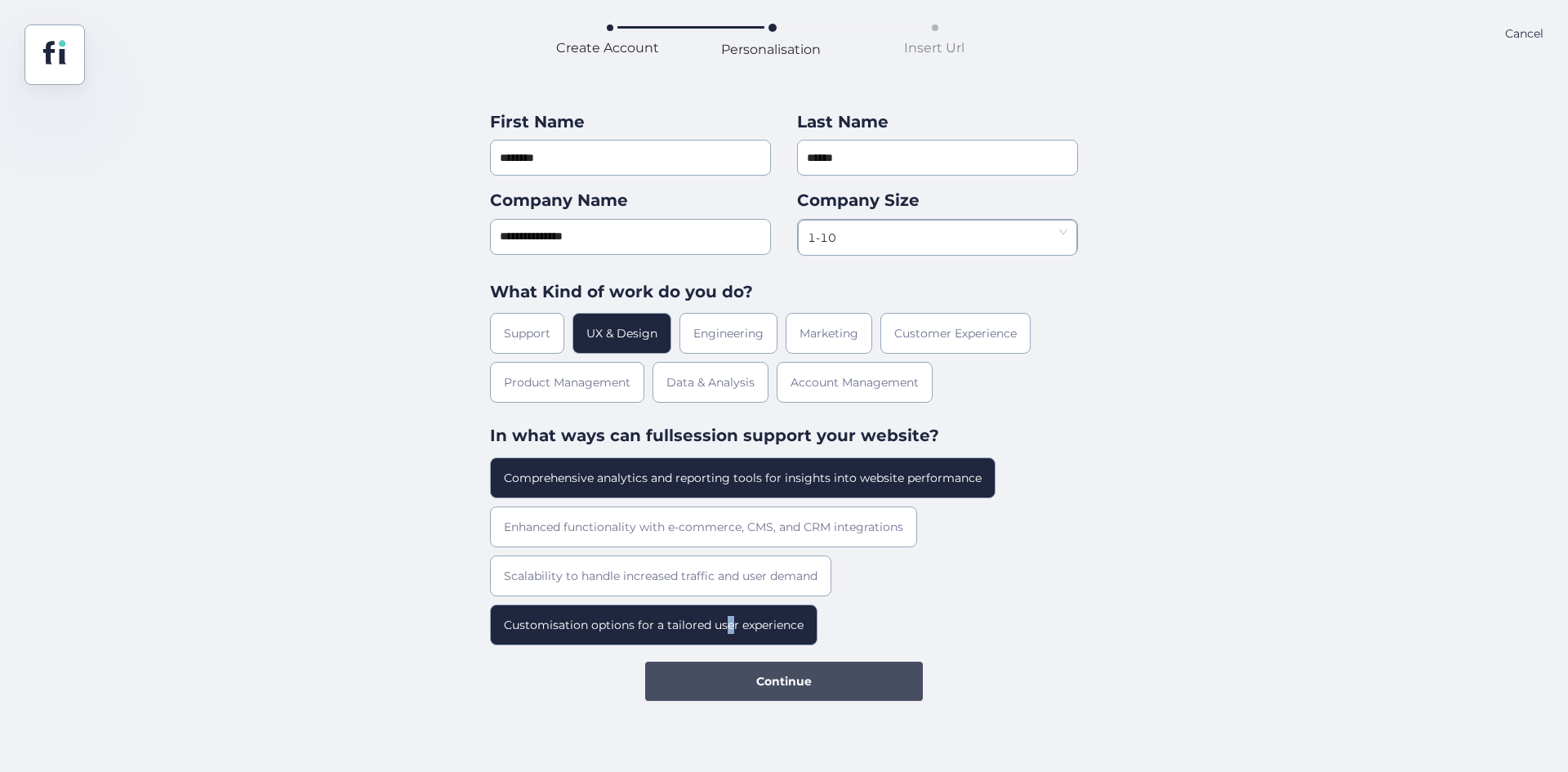
click at [746, 677] on button "Continue" at bounding box center [784, 681] width 278 height 39
